Goal: Task Accomplishment & Management: Manage account settings

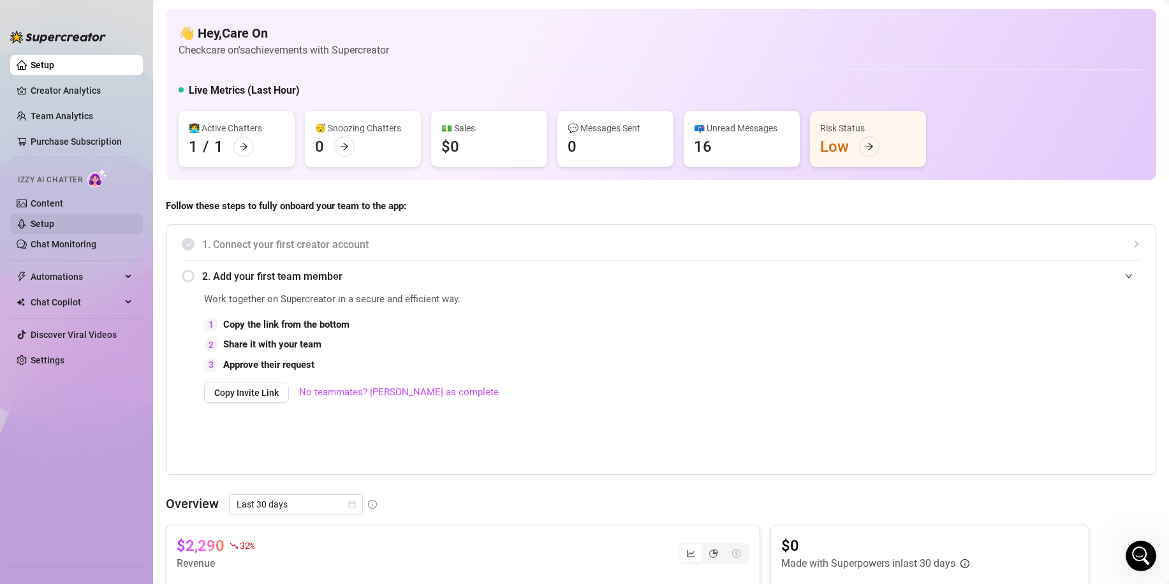
click at [54, 220] on link "Setup" at bounding box center [43, 224] width 24 height 10
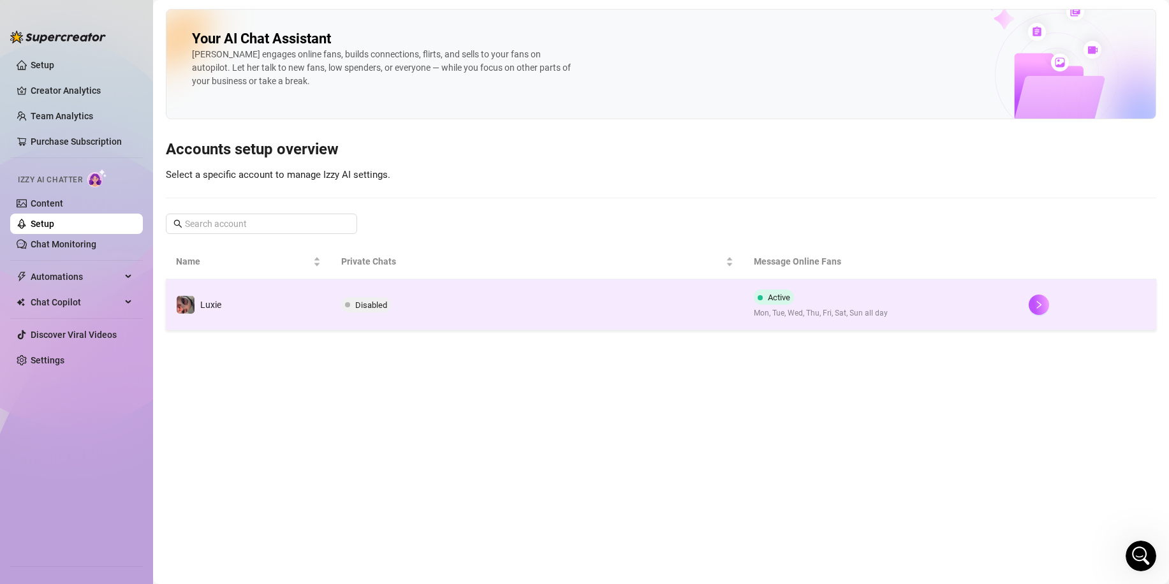
click at [307, 298] on td "Luxie" at bounding box center [248, 304] width 165 height 51
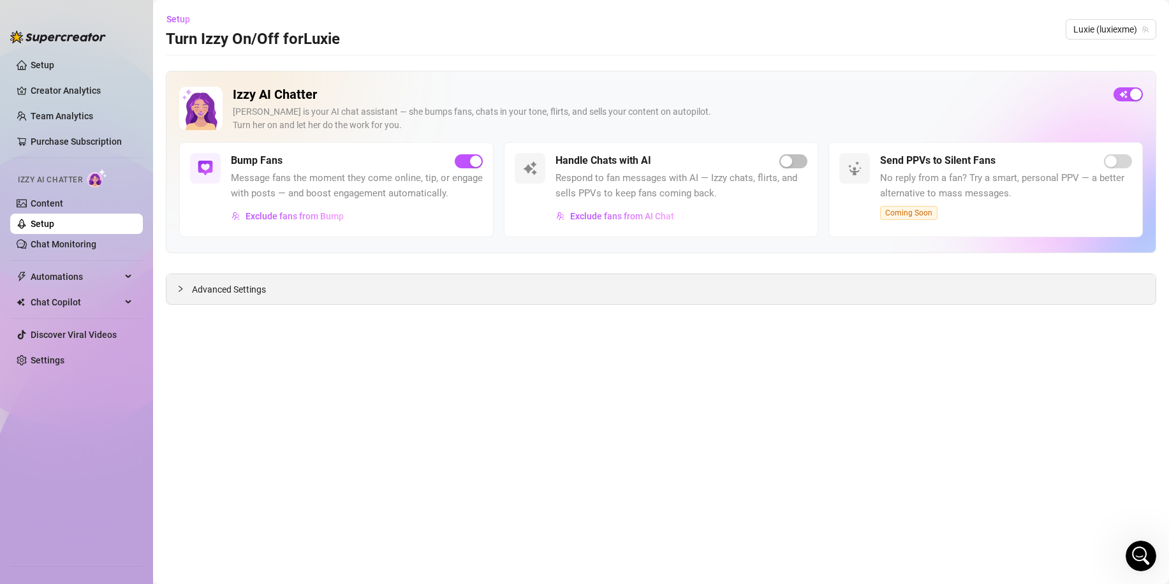
click at [233, 284] on span "Advanced Settings" at bounding box center [229, 290] width 74 height 14
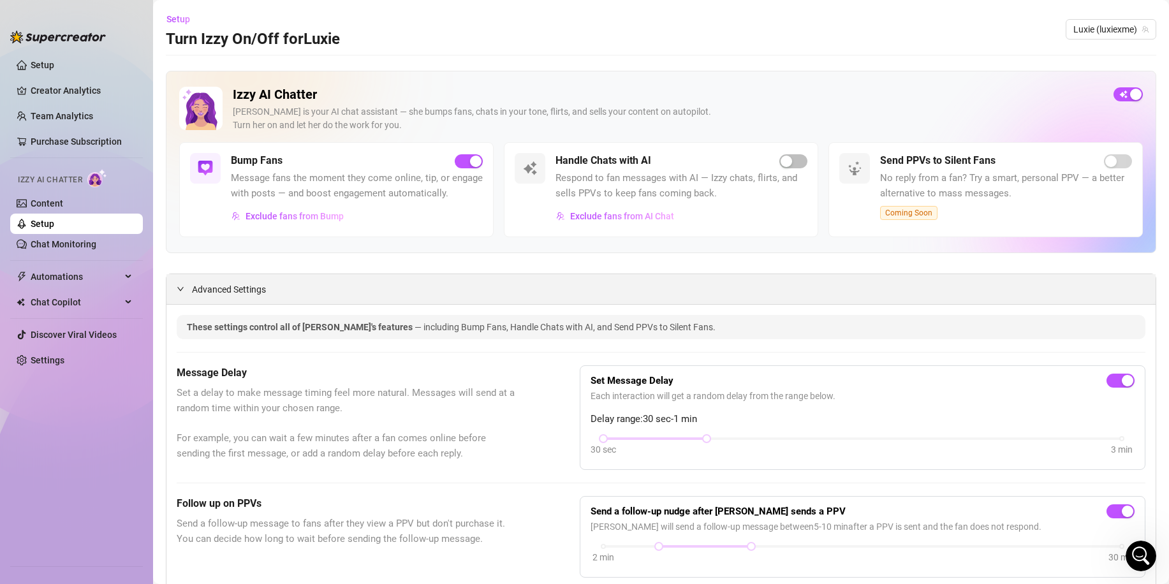
click at [229, 297] on span "Advanced Settings" at bounding box center [229, 290] width 74 height 14
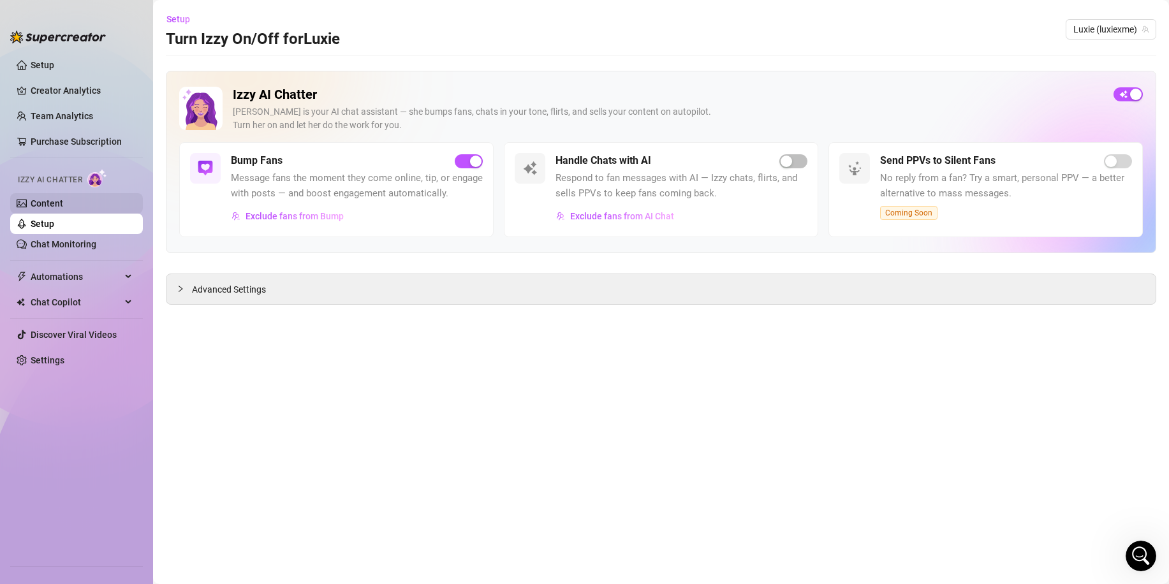
click at [63, 201] on link "Content" at bounding box center [47, 203] width 33 height 10
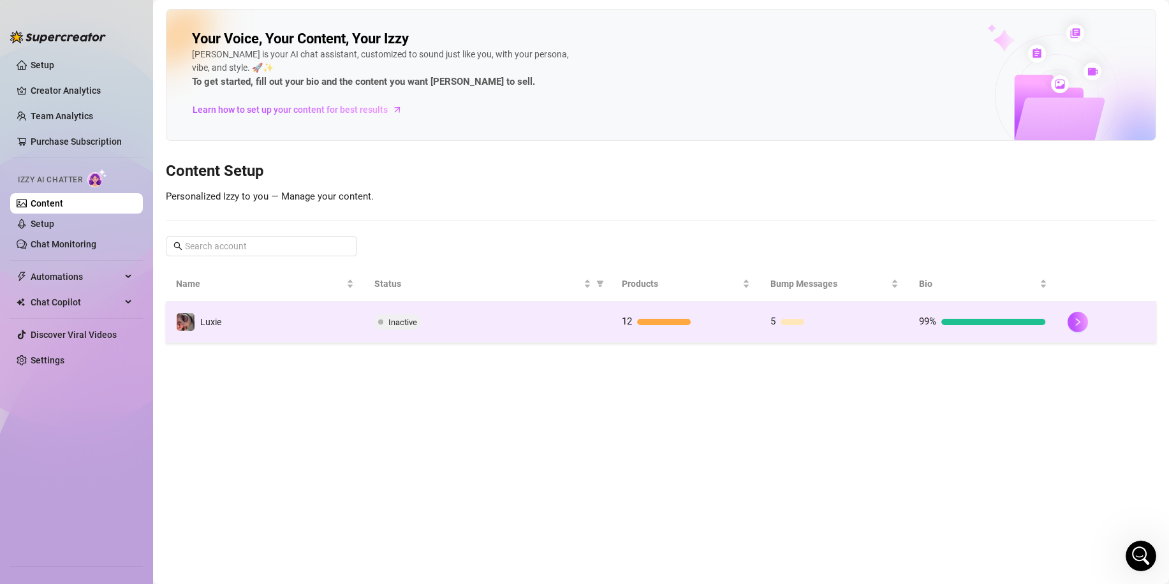
click at [267, 318] on td "Luxie" at bounding box center [265, 322] width 198 height 41
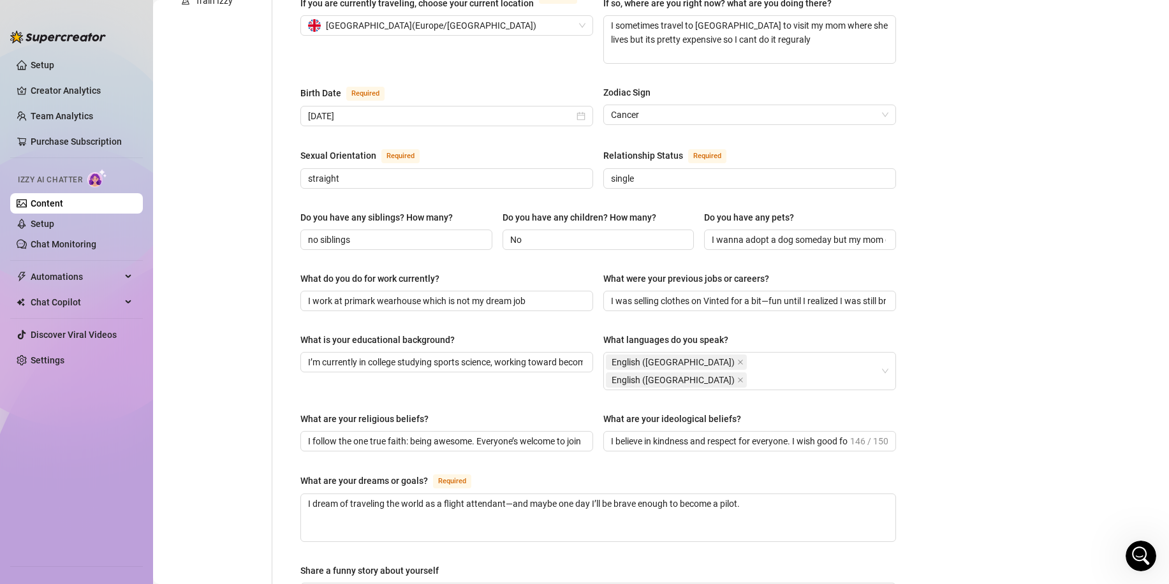
scroll to position [119, 0]
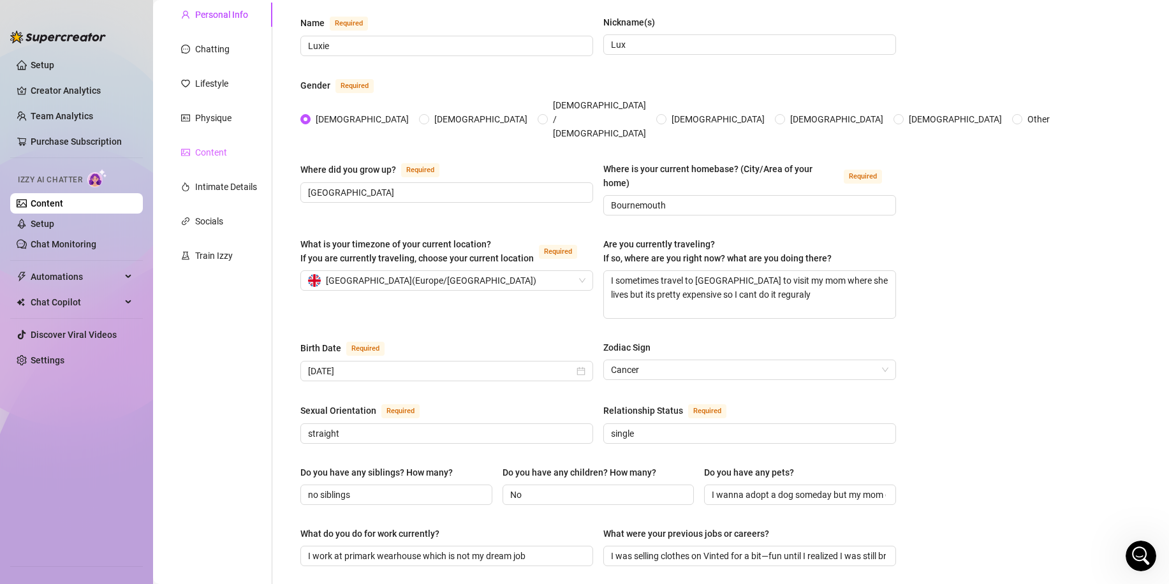
click at [233, 156] on div "Content" at bounding box center [219, 152] width 107 height 24
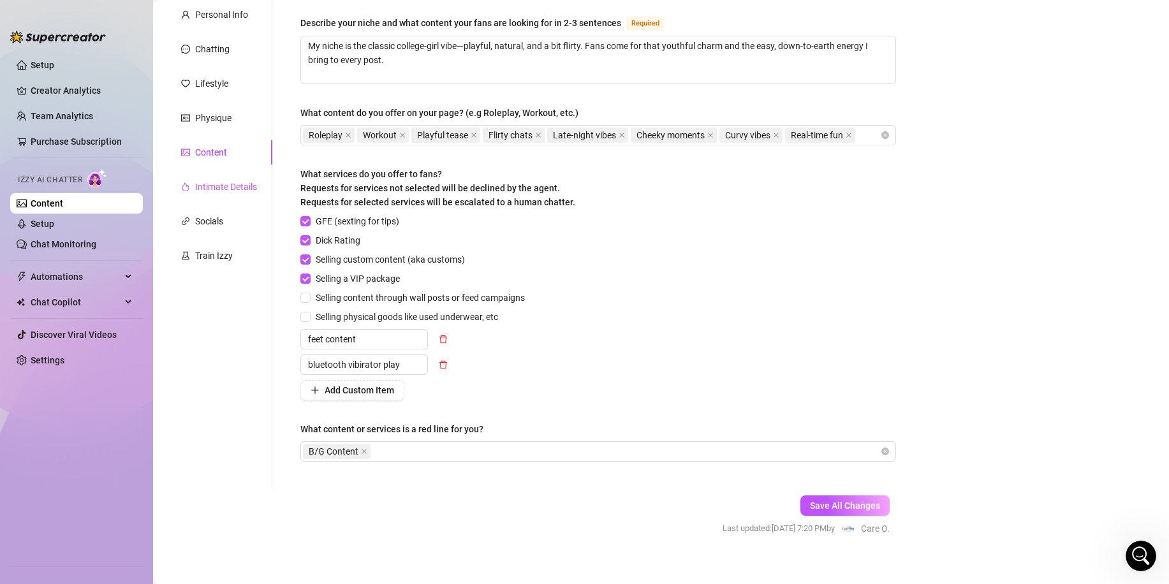
click at [234, 182] on div "Intimate Details" at bounding box center [226, 187] width 62 height 14
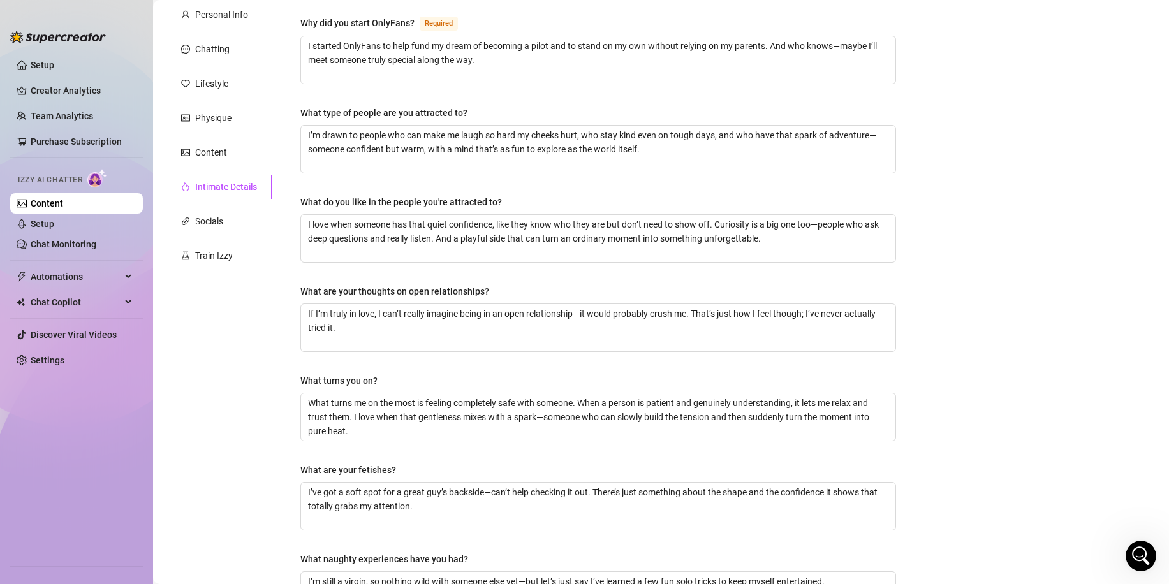
click at [235, 99] on div "Personal Info Chatting Lifestyle Physique Content Intimate Details Socials Trai…" at bounding box center [219, 324] width 107 height 642
click at [233, 110] on div "Physique" at bounding box center [219, 118] width 107 height 24
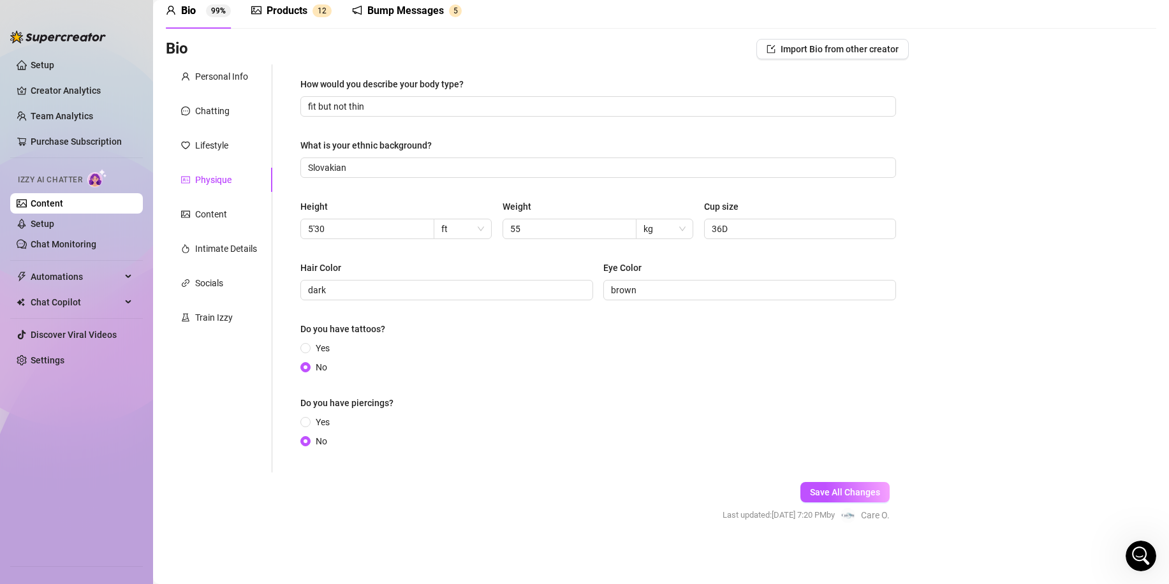
click at [232, 94] on div "Personal Info Chatting Lifestyle Physique Content Intimate Details Socials Trai…" at bounding box center [219, 268] width 107 height 408
click at [232, 104] on div "Chatting" at bounding box center [219, 111] width 107 height 24
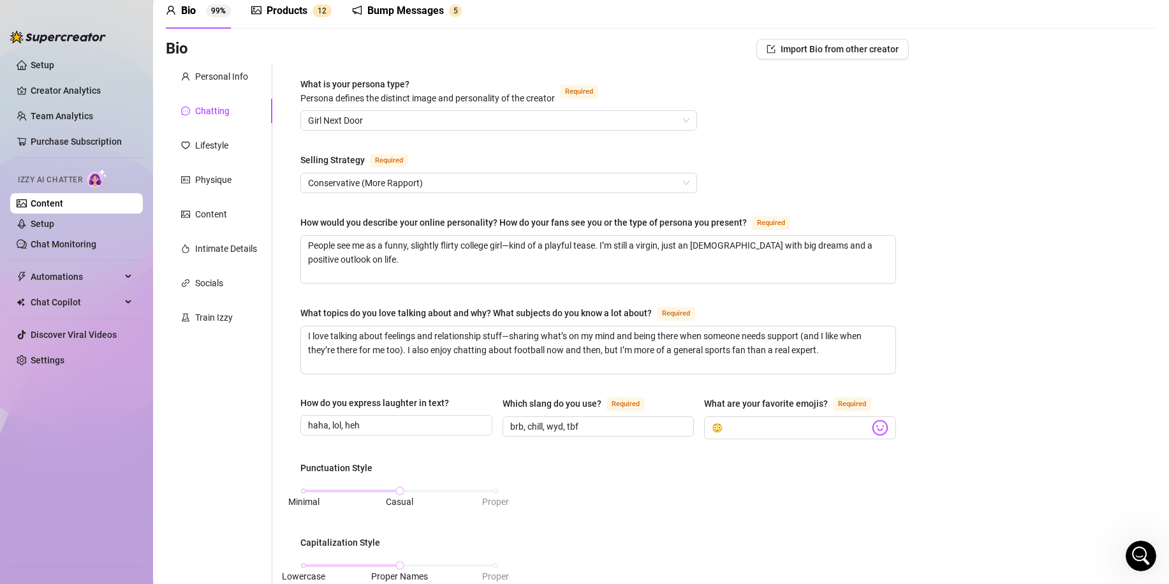
scroll to position [119, 0]
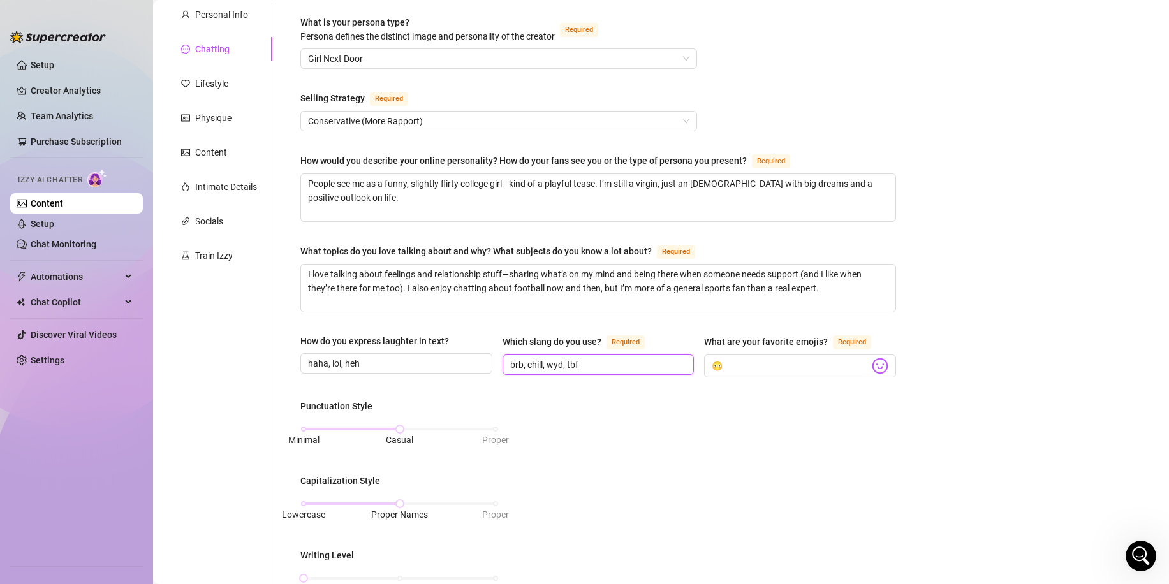
click at [601, 362] on input "brb, chill, wyd, tbf" at bounding box center [597, 365] width 174 height 14
type input "brb, chill, wyd, tbf, fuckk"
click at [922, 186] on div "Bio Import Bio from other creator Personal Info Chatting Lifestyle Physique Con…" at bounding box center [661, 502] width 990 height 1051
